Goal: Task Accomplishment & Management: Manage account settings

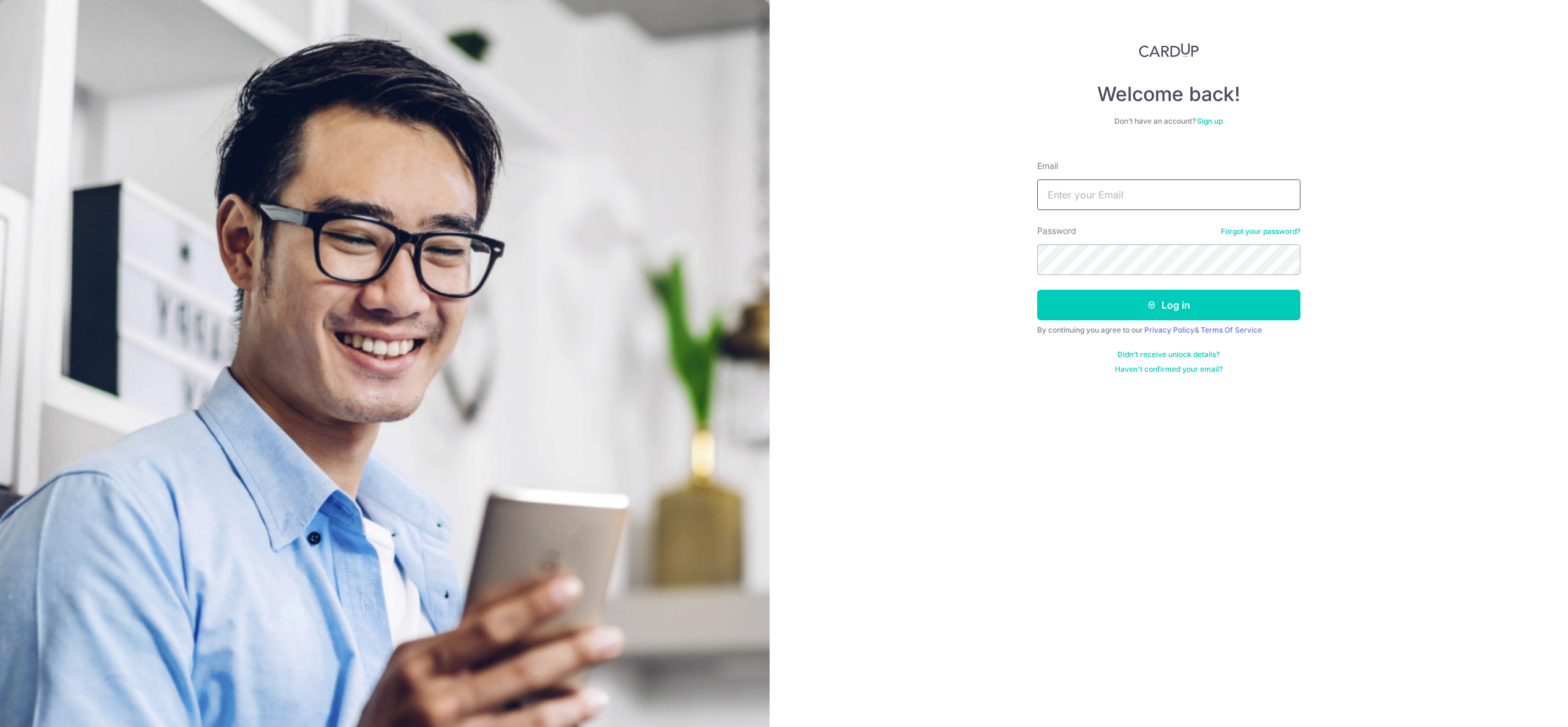
click at [1087, 188] on input "Email" at bounding box center [1168, 195] width 263 height 31
click at [1086, 188] on input "Email" at bounding box center [1168, 195] width 263 height 31
type input "[PERSON_NAME][EMAIL_ADDRESS][DOMAIN_NAME]"
click at [1037, 290] on button "Log in" at bounding box center [1168, 305] width 263 height 31
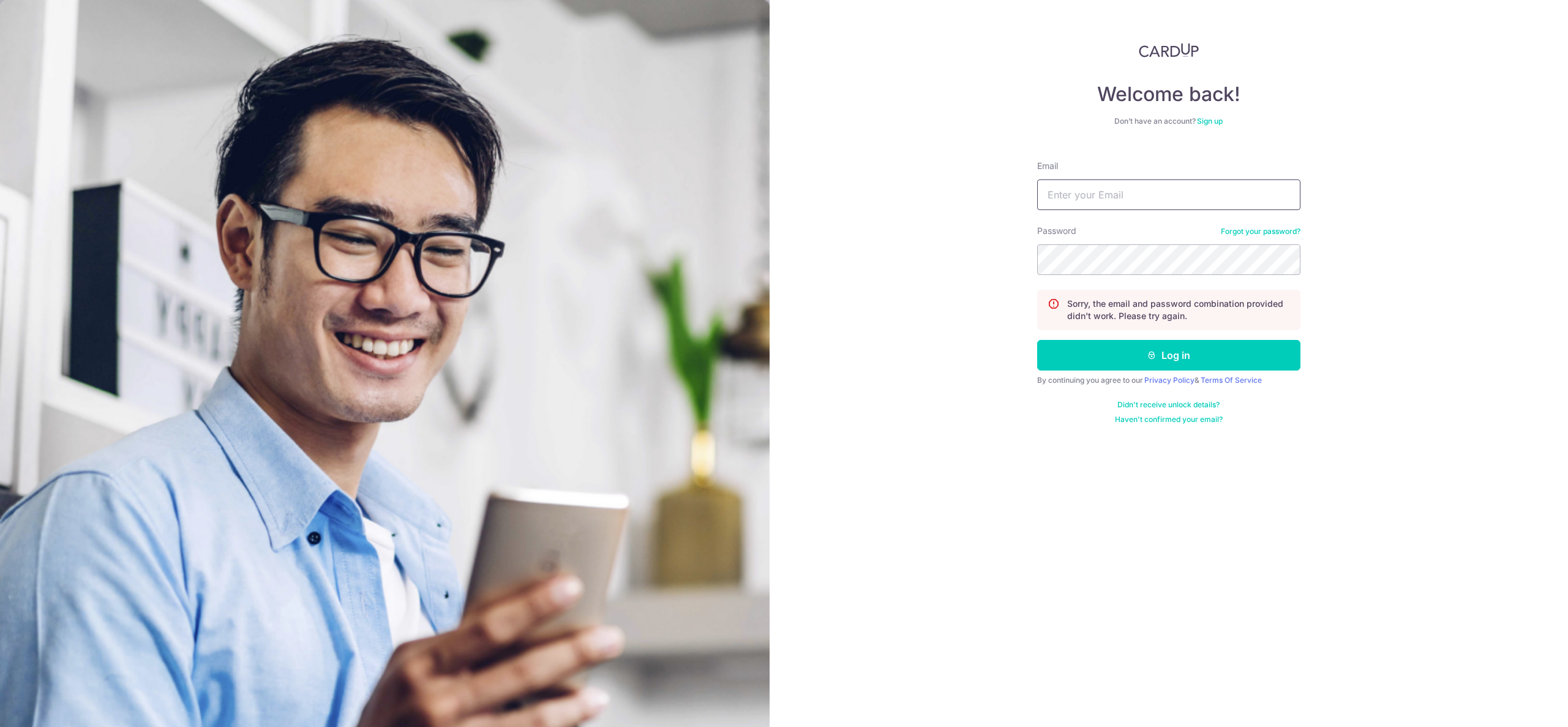
click at [1124, 190] on input "Email" at bounding box center [1168, 195] width 263 height 31
drag, startPoint x: 1124, startPoint y: 190, endPoint x: 1125, endPoint y: 201, distance: 11.0
click at [1124, 190] on input "Email" at bounding box center [1168, 195] width 263 height 31
click at [1182, 206] on input "Email" at bounding box center [1168, 195] width 263 height 31
click at [1184, 206] on input "Email" at bounding box center [1168, 195] width 263 height 31
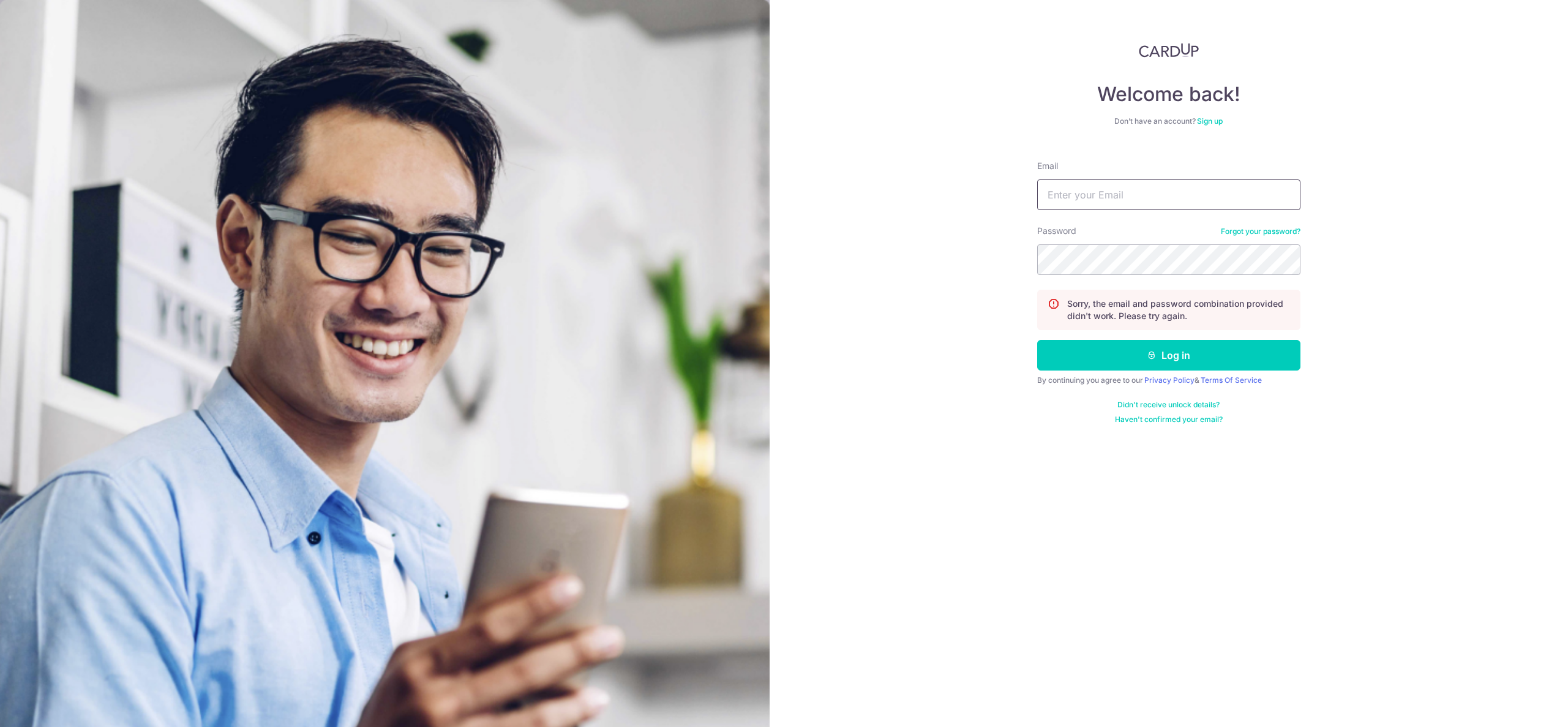
type input "[PERSON_NAME][EMAIL_ADDRESS][DOMAIN_NAME]"
click at [1037, 339] on button "Log in" at bounding box center [1168, 355] width 263 height 31
click at [1135, 203] on input "Email" at bounding box center [1168, 195] width 263 height 31
type input "delroy.sat@gmail.com"
click at [1037, 339] on button "Log in" at bounding box center [1168, 355] width 263 height 31
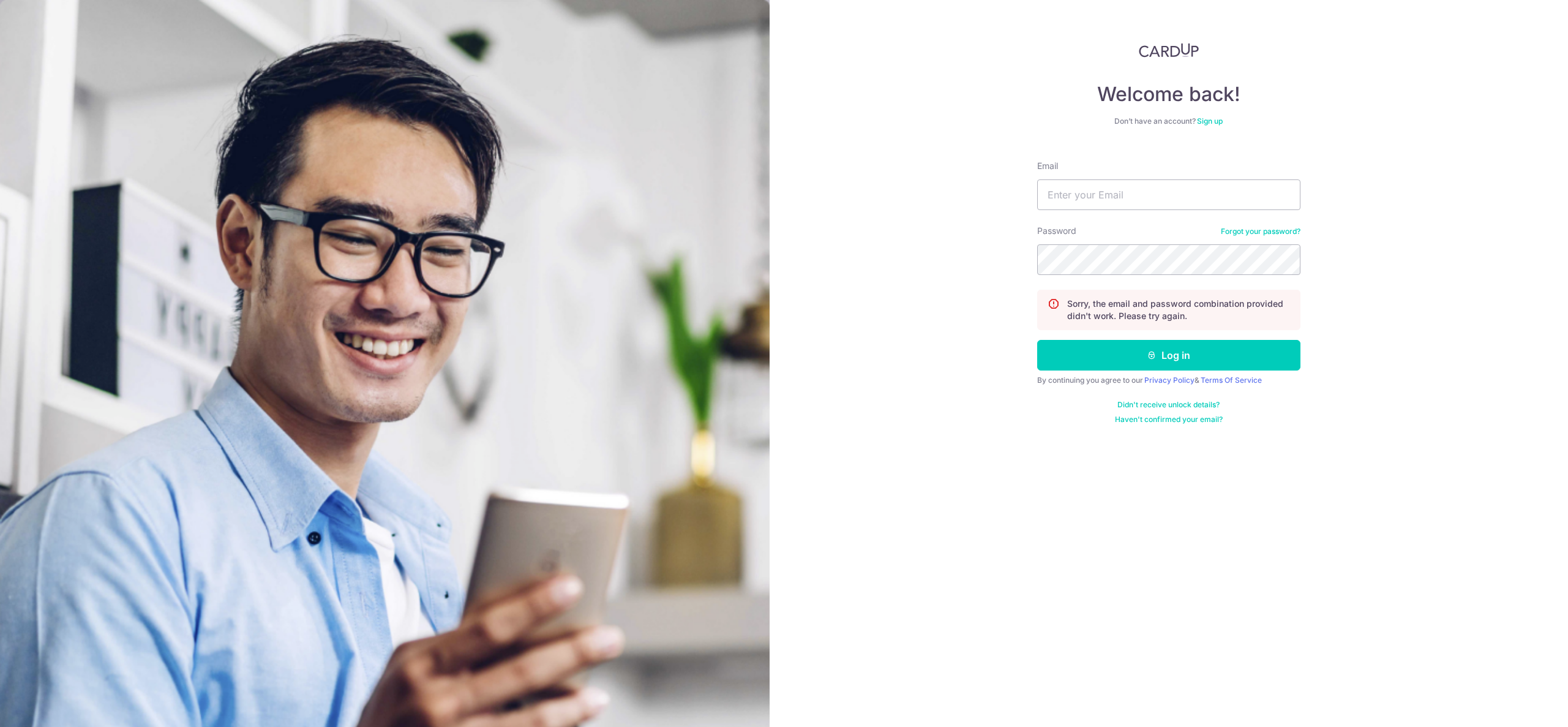
click at [1243, 229] on link "Forgot your password?" at bounding box center [1261, 231] width 79 height 10
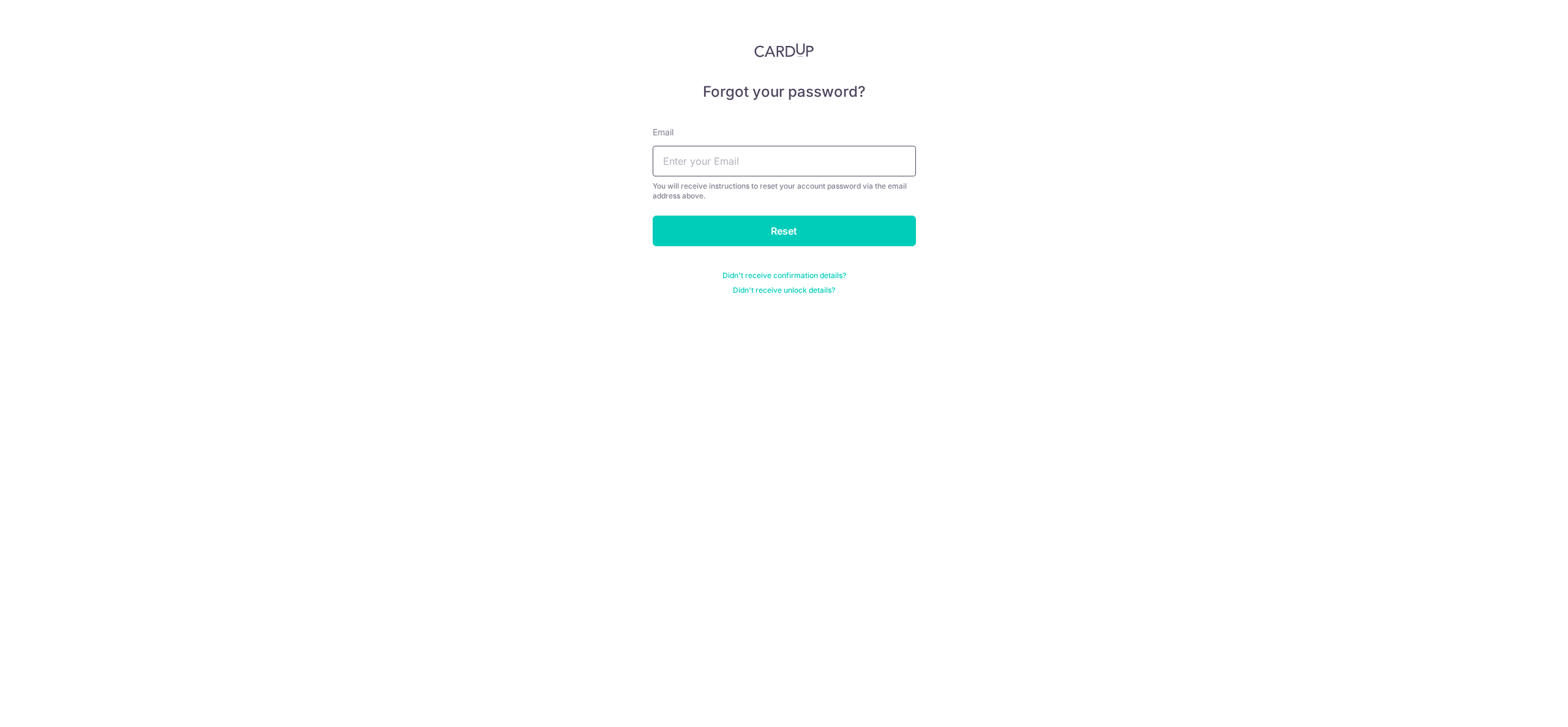
click at [796, 159] on input "text" at bounding box center [784, 161] width 263 height 31
type input "delroy.sat@gmail.com"
click at [789, 227] on input "Reset" at bounding box center [784, 231] width 263 height 31
